Goal: Task Accomplishment & Management: Use online tool/utility

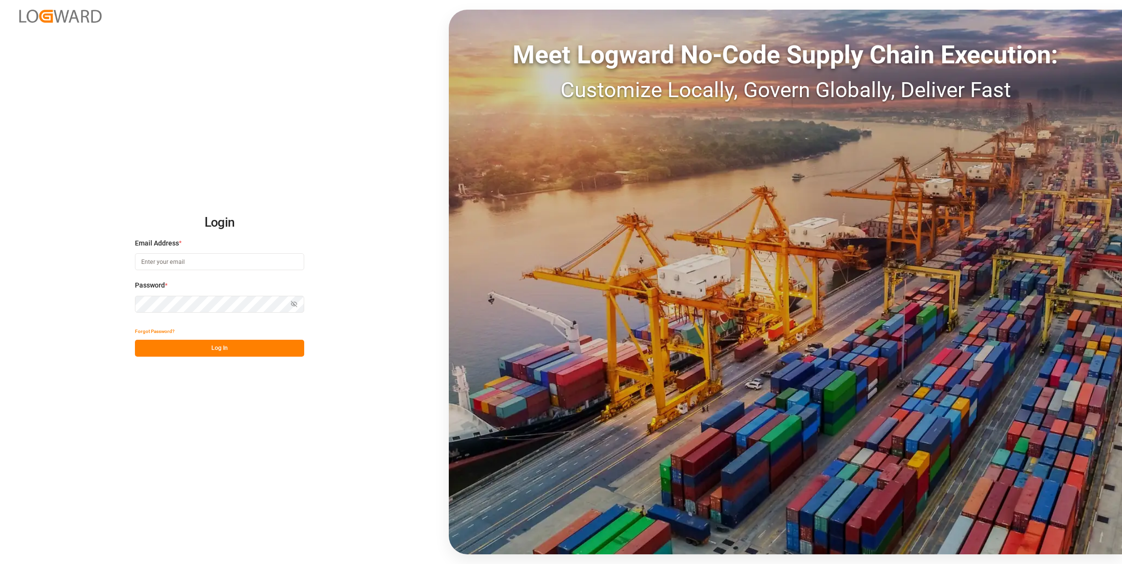
type input "haris.zahirovic@hgkgroup.de"
click at [242, 352] on button "Log In" at bounding box center [219, 348] width 169 height 17
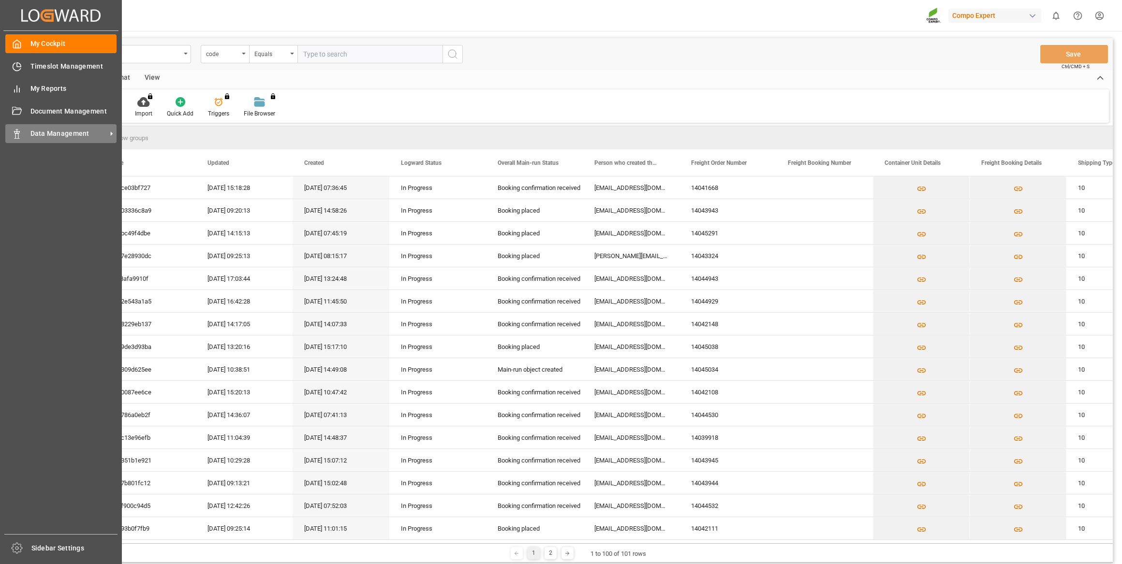
click at [25, 136] on div "Data Management Data Management" at bounding box center [60, 133] width 111 height 19
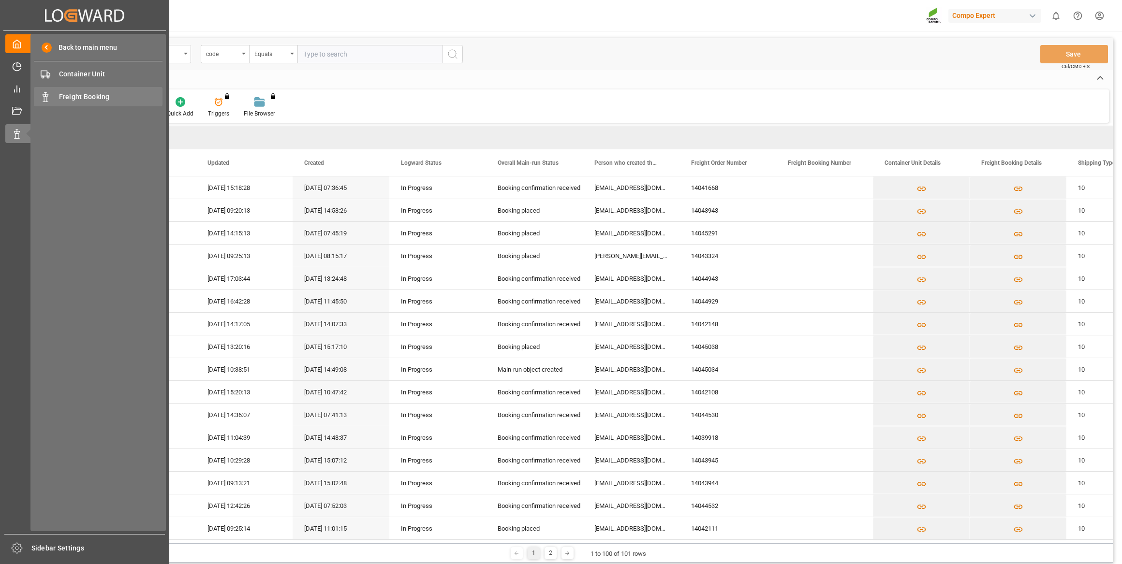
click at [114, 97] on span "Freight Booking" at bounding box center [111, 97] width 104 height 10
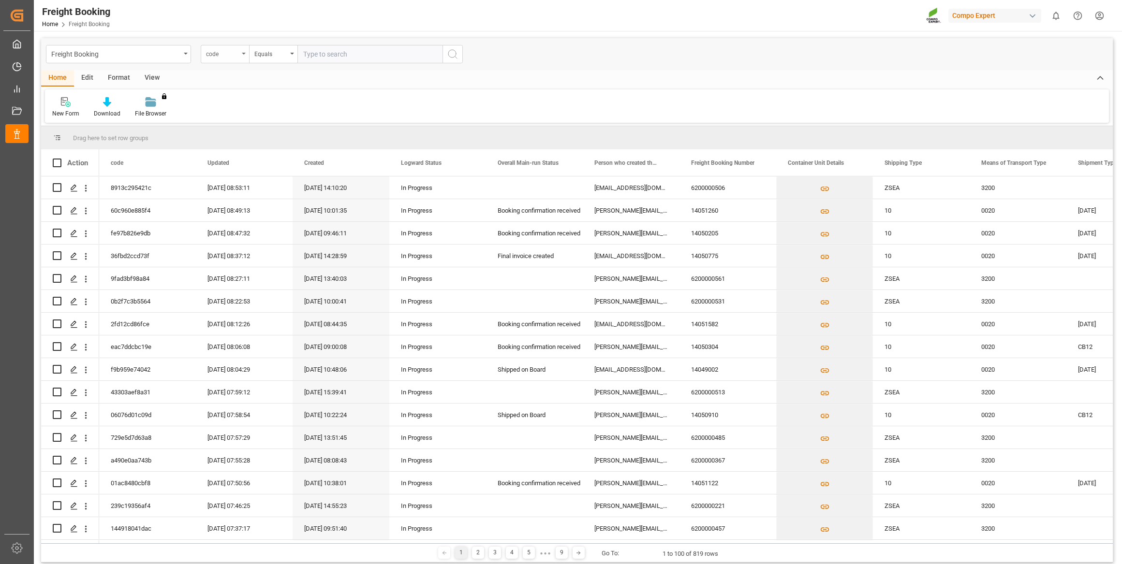
click at [229, 56] on div "code" at bounding box center [222, 52] width 33 height 11
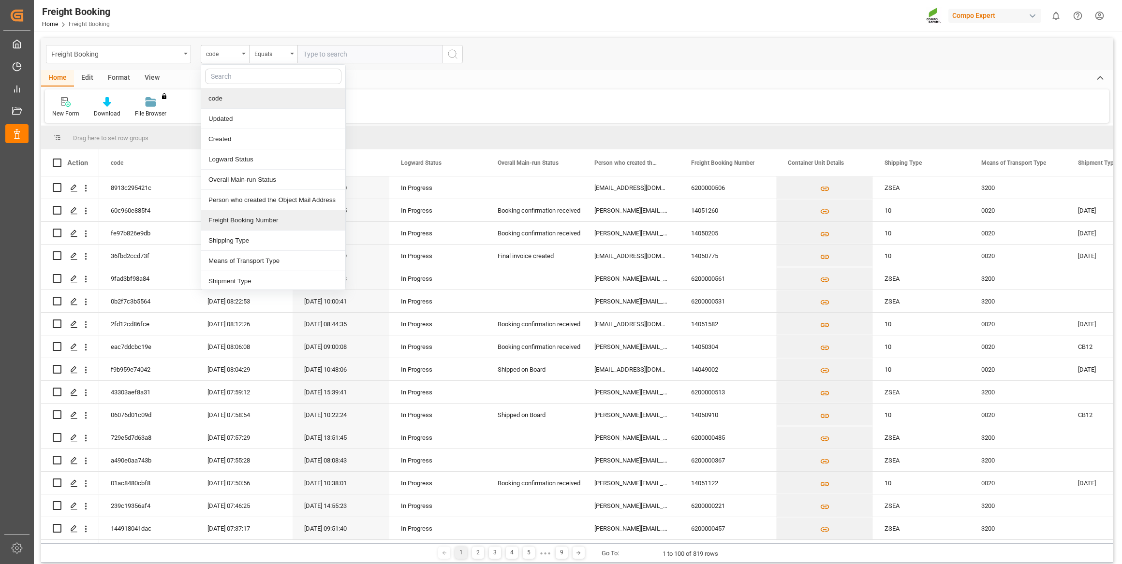
click at [258, 224] on div "Freight Booking Number" at bounding box center [273, 220] width 144 height 20
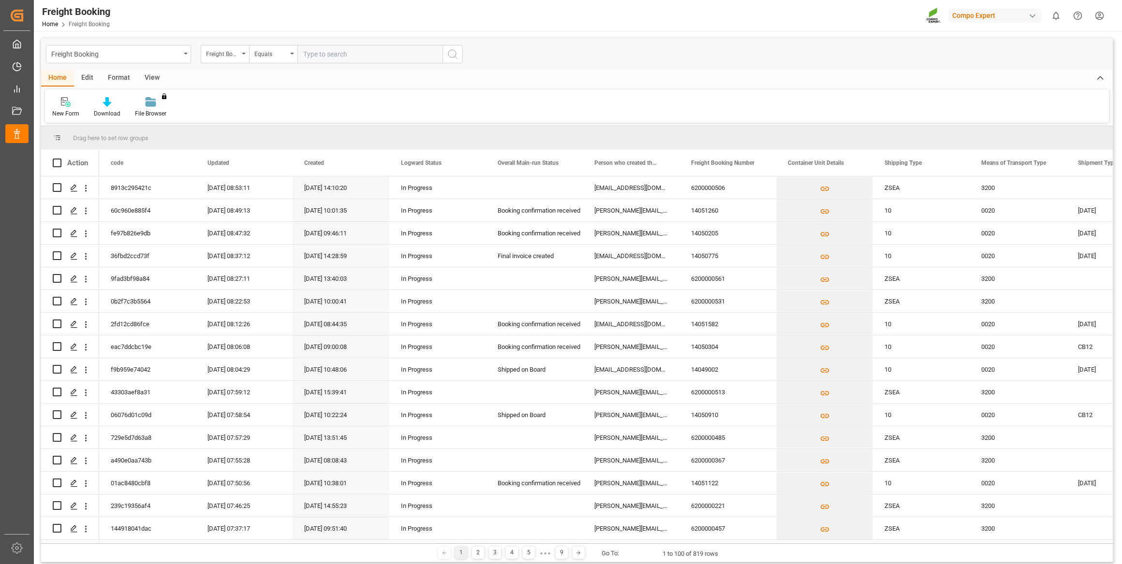
click at [348, 48] on input "text" at bounding box center [369, 54] width 145 height 18
paste input "6200000566"
type input "6200000566"
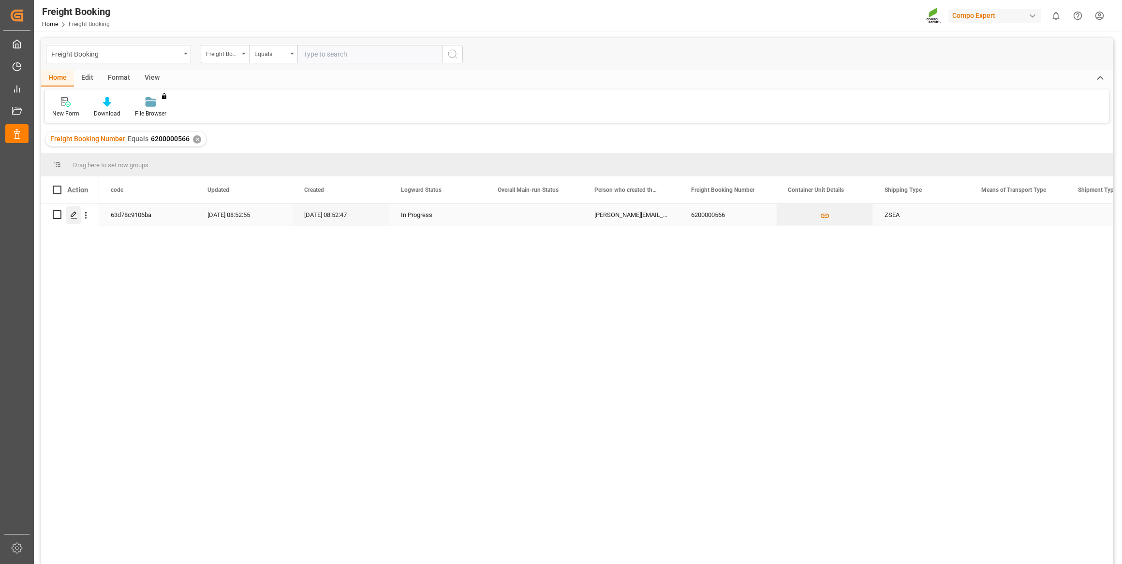
click at [76, 216] on icon "Press SPACE to select this row." at bounding box center [74, 215] width 8 height 8
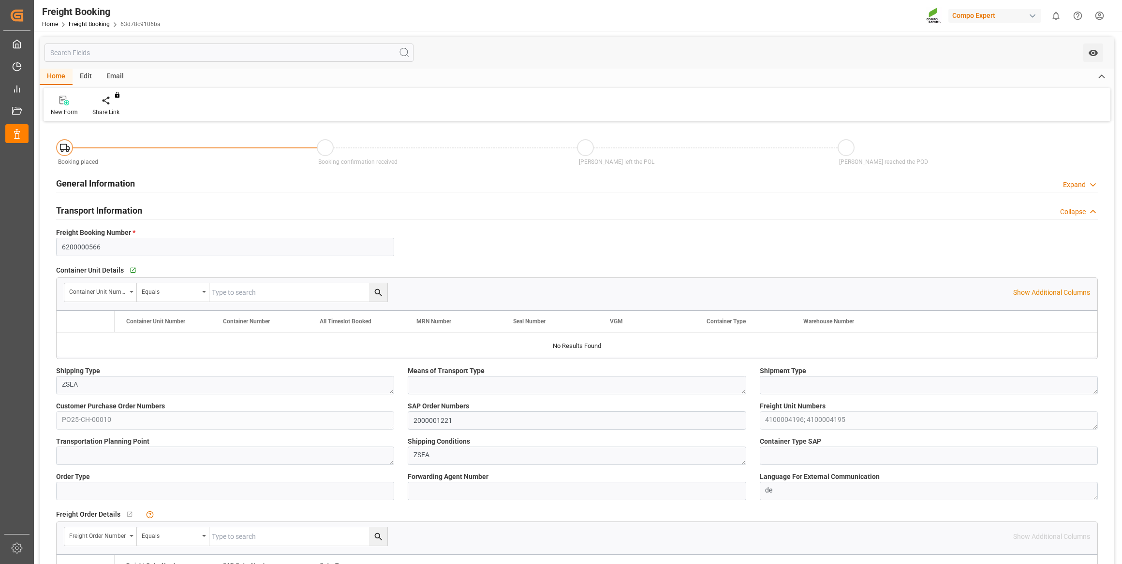
type input "LBBEY"
type input "0"
type input "22960"
type input "30.09.2025 01:00"
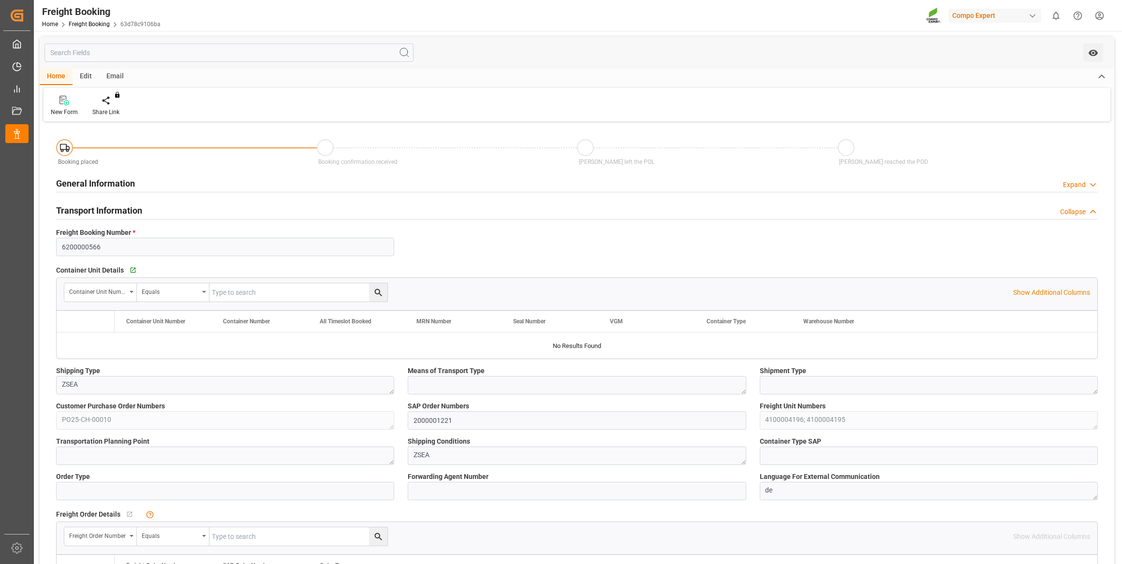
type input "03.09.2025 08:52"
click at [74, 347] on icon "Press SPACE to select this row." at bounding box center [77, 344] width 10 height 10
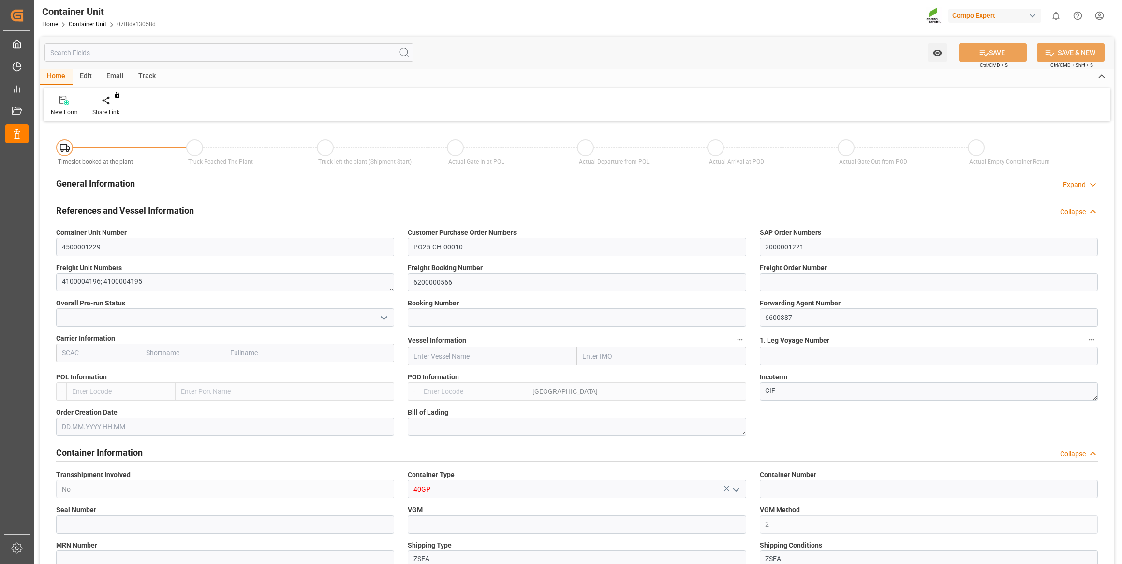
type input "LBBEY"
type input "7"
type input "0"
type input "8"
type input "0"
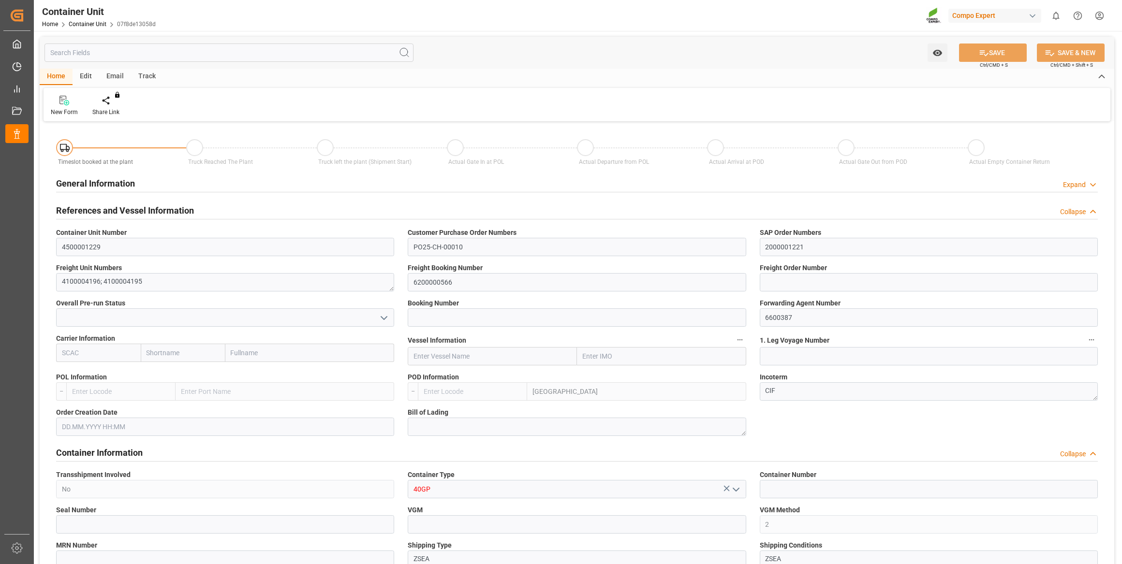
type input "0"
type input "22960"
type input "[DATE]"
click at [114, 96] on icon at bounding box center [113, 101] width 7 height 10
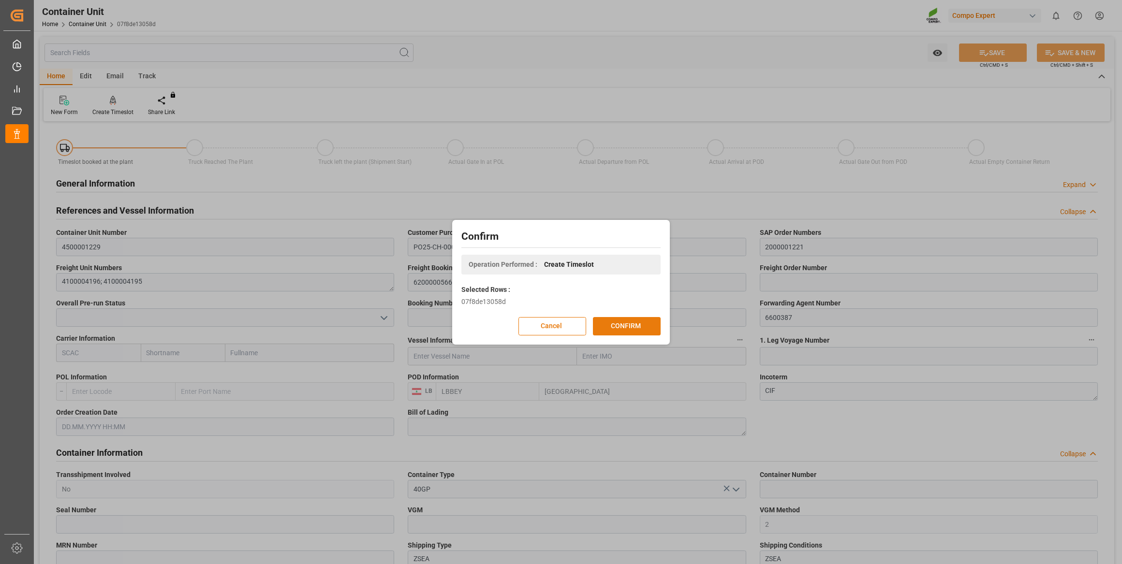
click at [638, 334] on button "CONFIRM" at bounding box center [627, 326] width 68 height 18
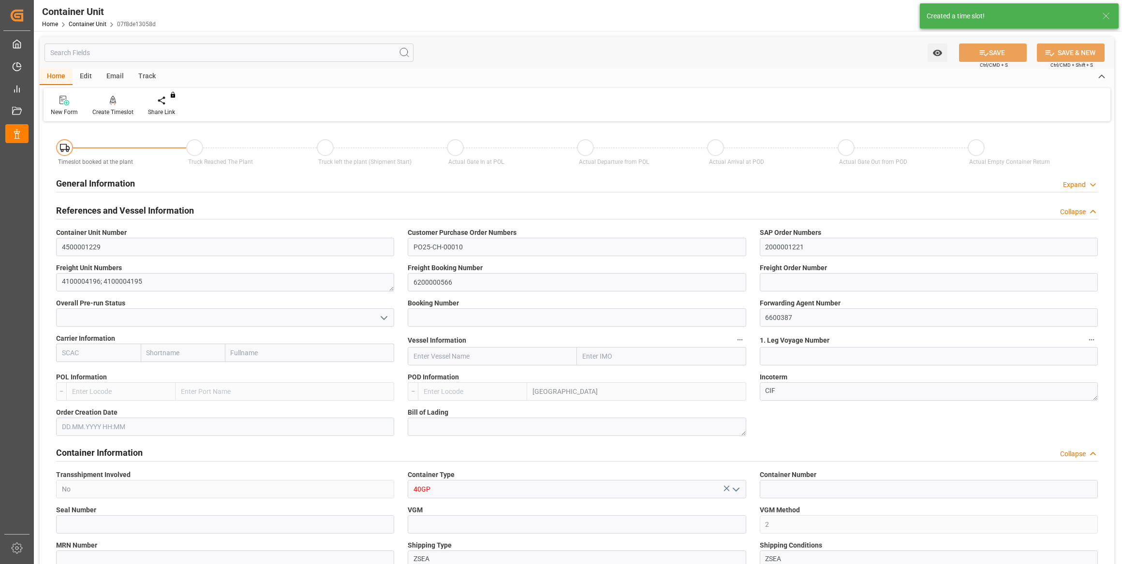
type input "LBBEY"
type input "7"
type input "0"
type input "8"
type input "0"
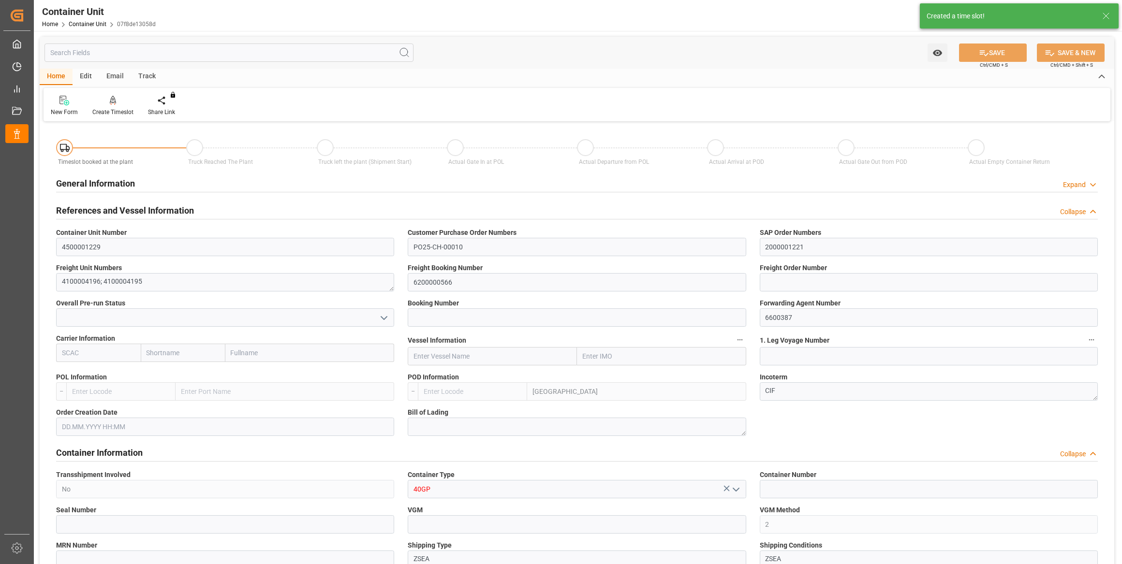
type input "0"
type input "22960"
type input "[DATE]"
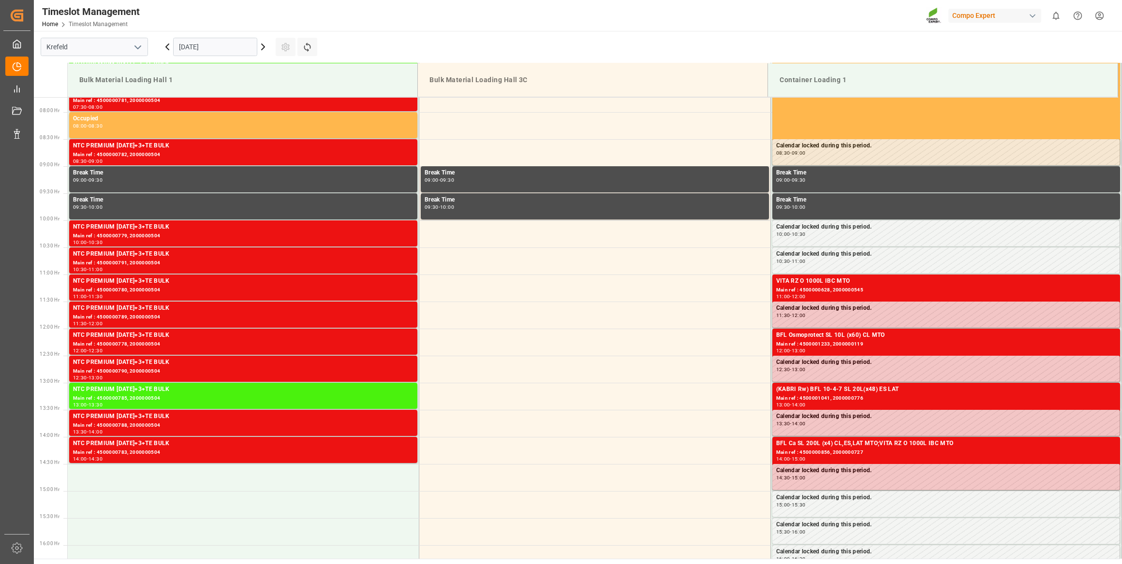
scroll to position [426, 0]
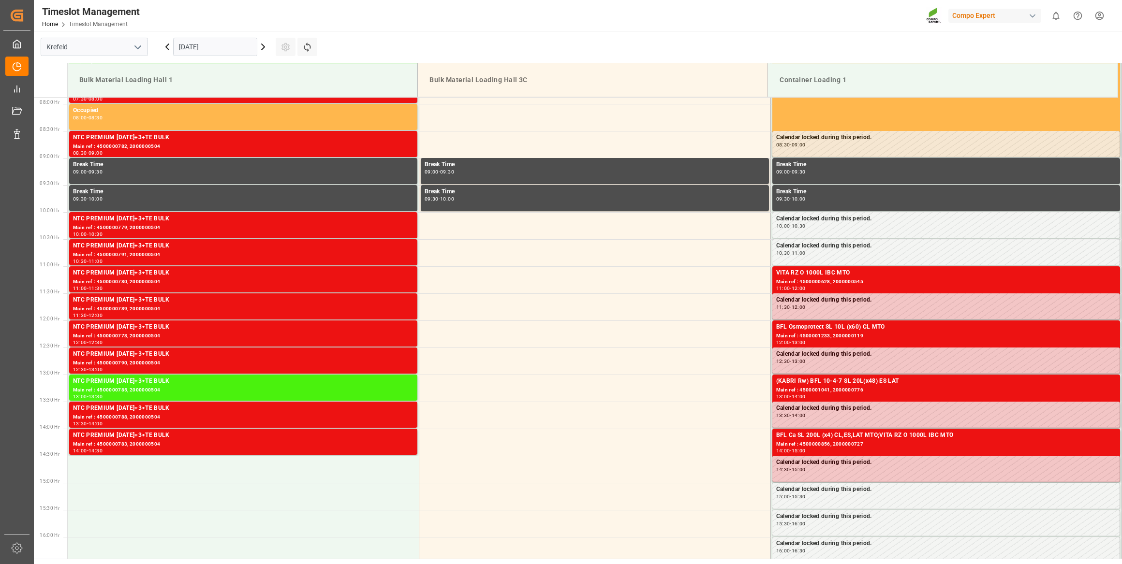
click at [228, 46] on input "17.09.2025" at bounding box center [215, 47] width 84 height 18
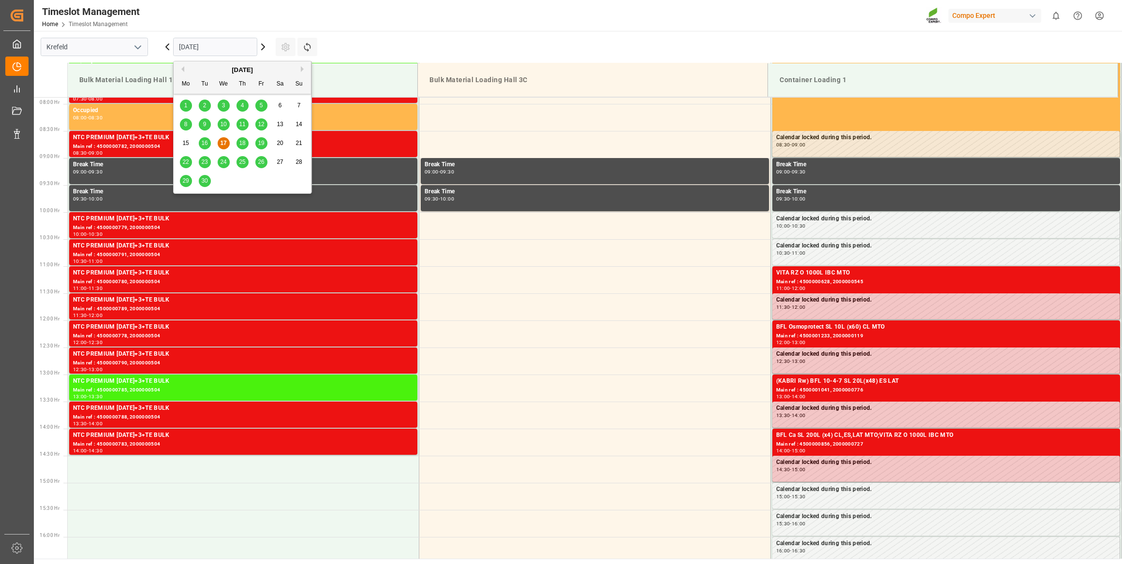
click at [305, 65] on div "September 2025" at bounding box center [242, 70] width 137 height 10
click at [302, 69] on button "Next Month" at bounding box center [304, 69] width 6 height 6
click at [203, 126] on span "7" at bounding box center [204, 124] width 3 height 7
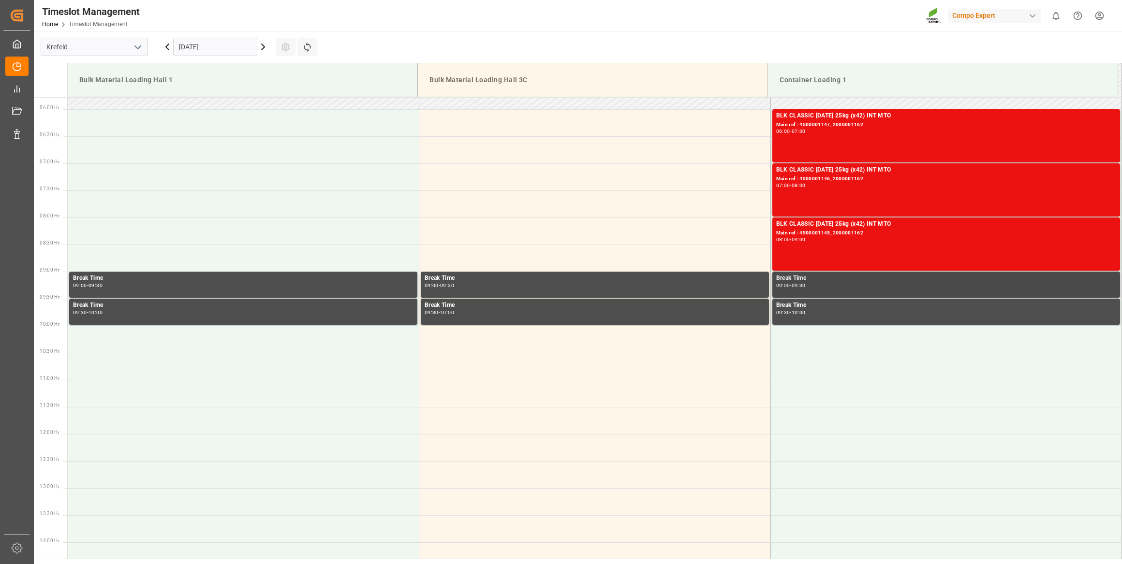
scroll to position [338, 0]
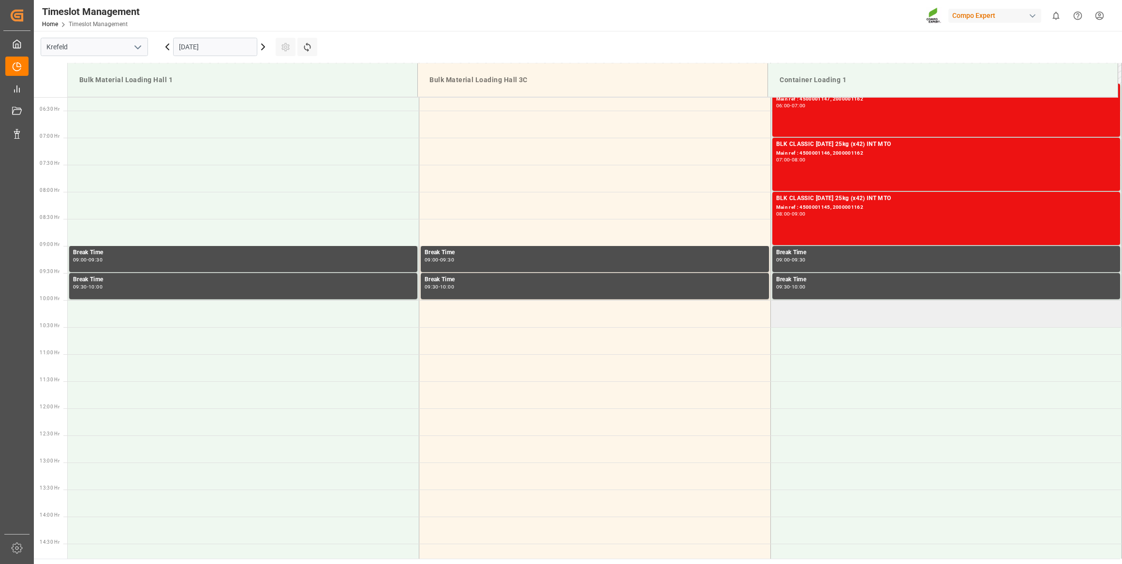
click at [814, 307] on td at bounding box center [946, 313] width 352 height 27
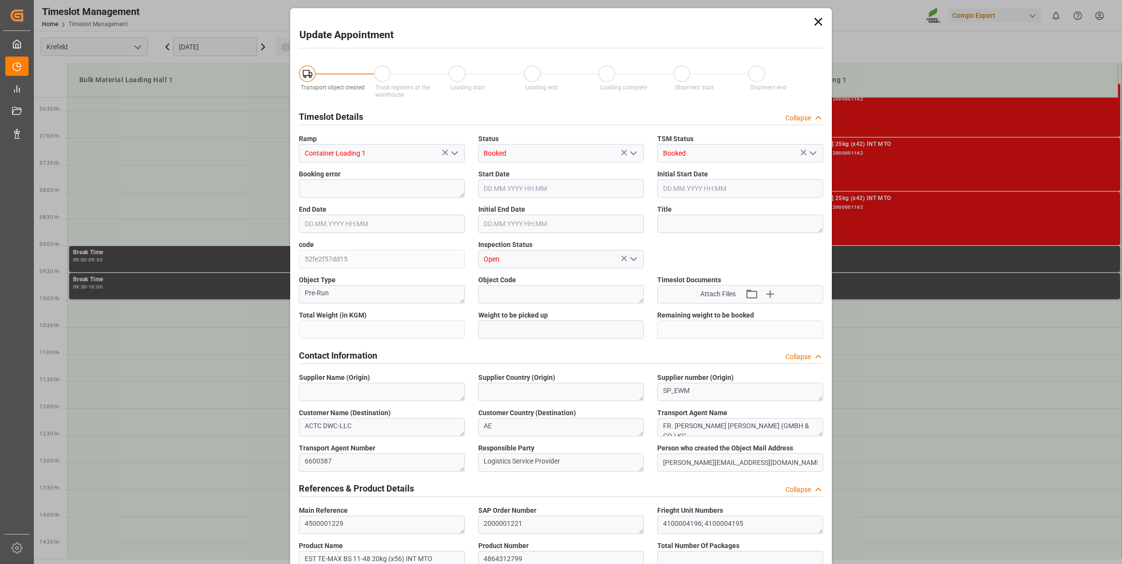
type input "22960"
type input "0"
type input "07.10.2025 10:00"
type input "07.10.2025 10:30"
type input "17.09.2025 07:05"
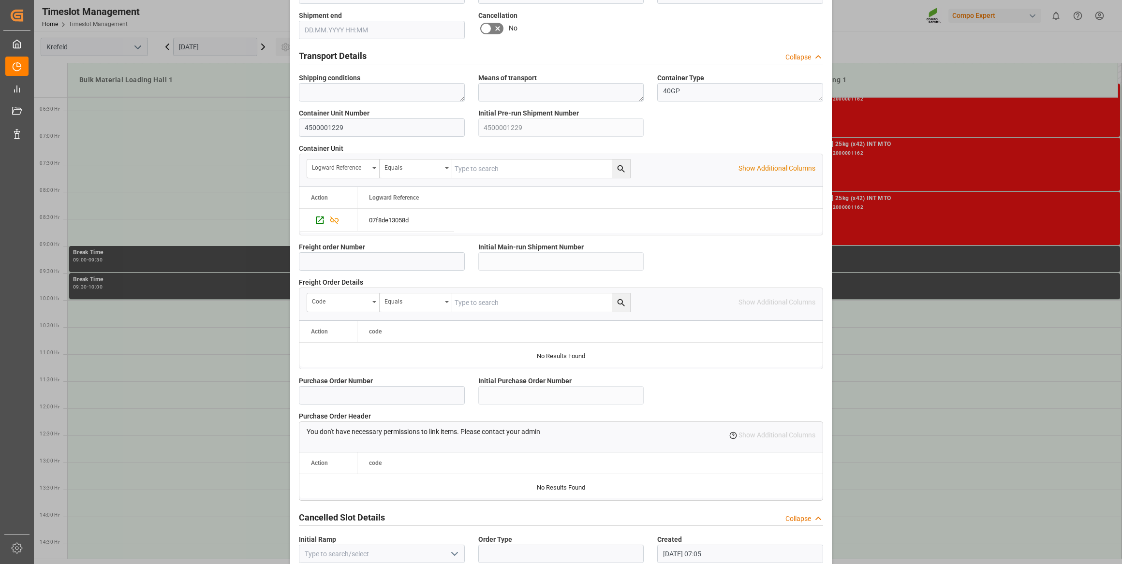
scroll to position [710, 0]
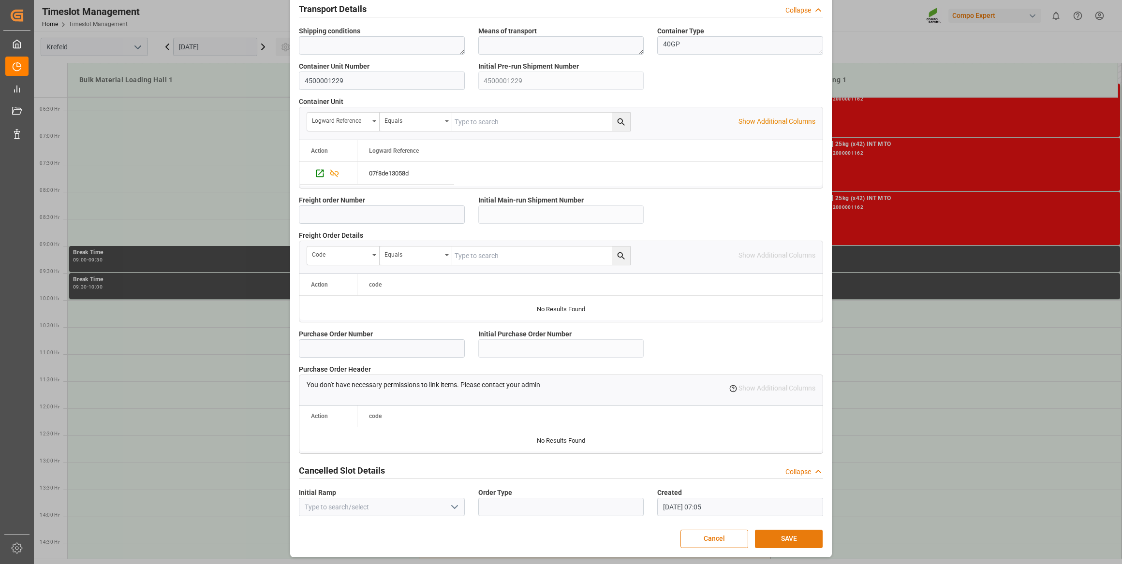
click at [783, 541] on button "SAVE" at bounding box center [789, 539] width 68 height 18
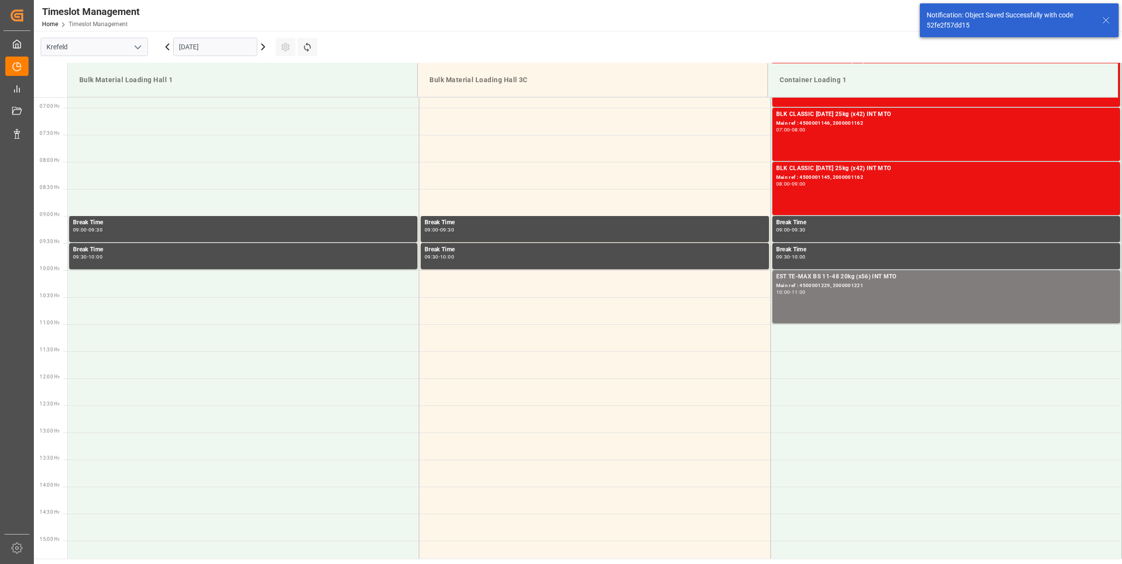
scroll to position [481, 0]
